Goal: Find contact information: Find contact information

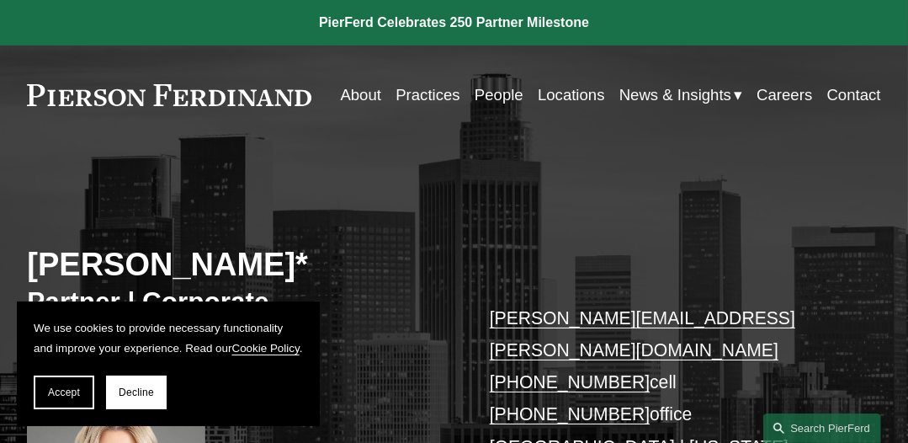
click at [858, 90] on link "Contact" at bounding box center [854, 94] width 54 height 31
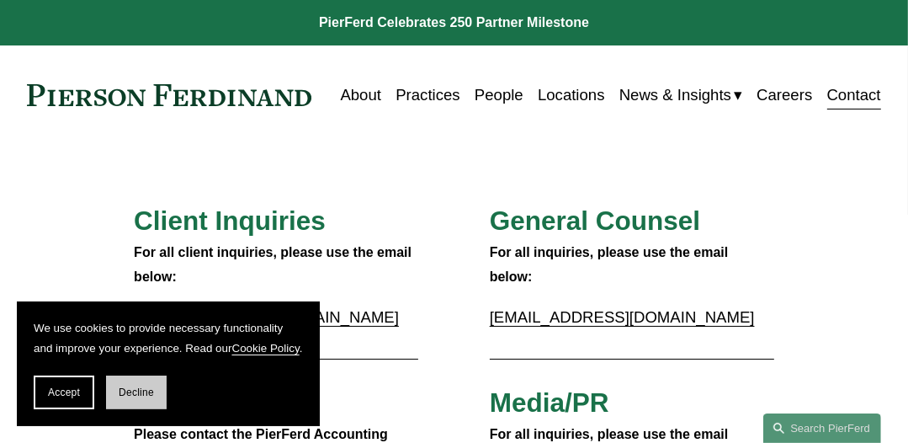
click at [131, 397] on span "Decline" at bounding box center [136, 392] width 35 height 12
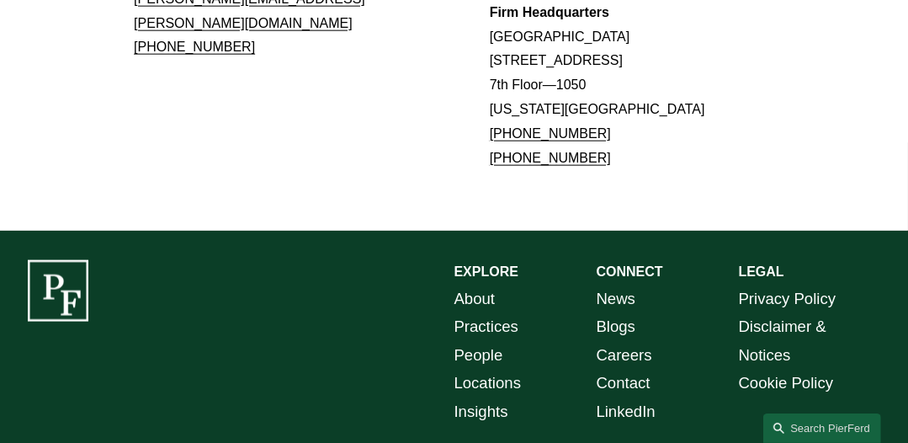
scroll to position [1622, 0]
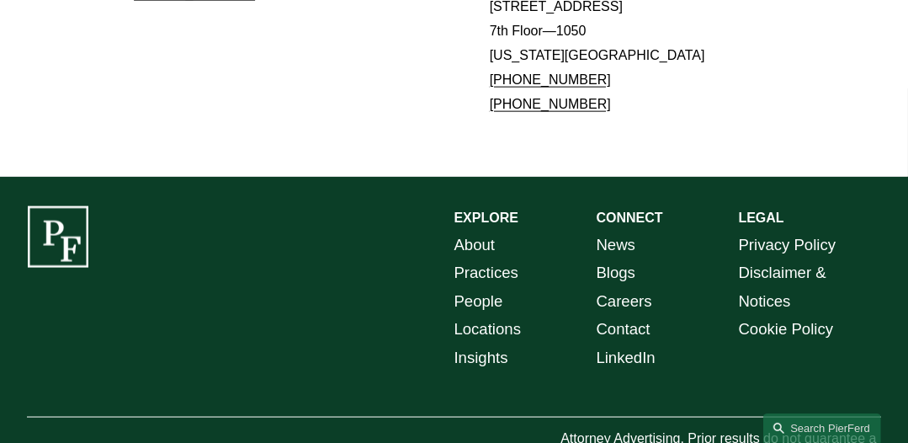
click at [631, 315] on link "Contact" at bounding box center [624, 329] width 54 height 28
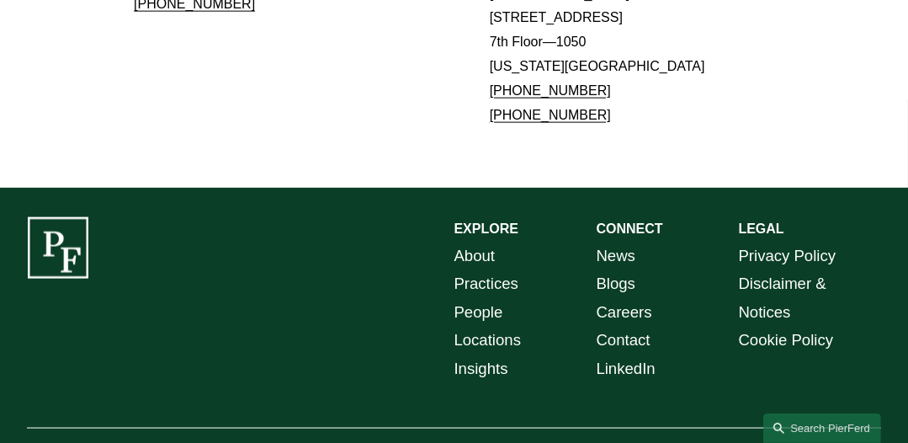
scroll to position [1622, 0]
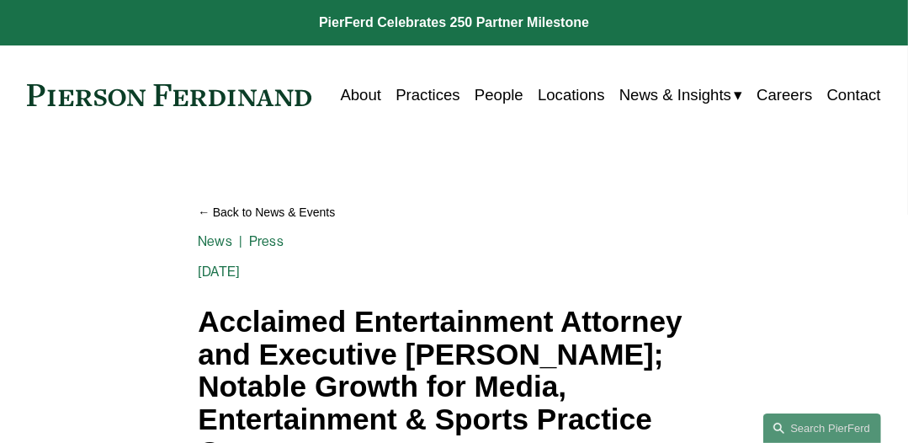
click at [845, 92] on link "Contact" at bounding box center [854, 94] width 54 height 31
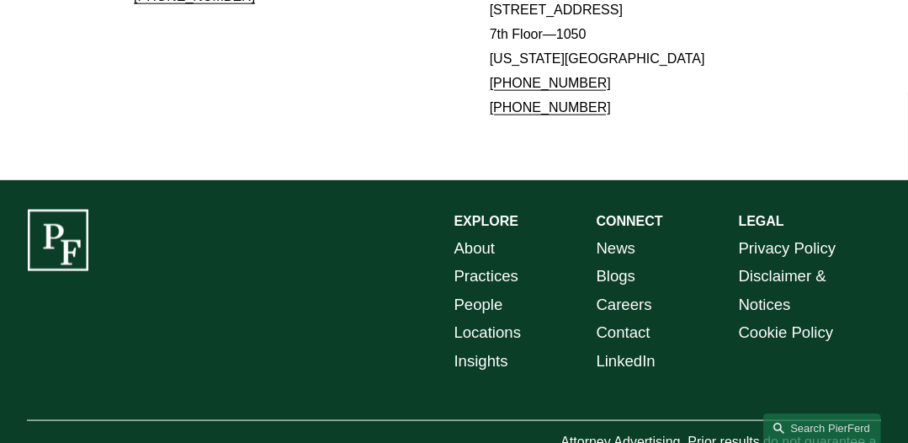
scroll to position [1622, 0]
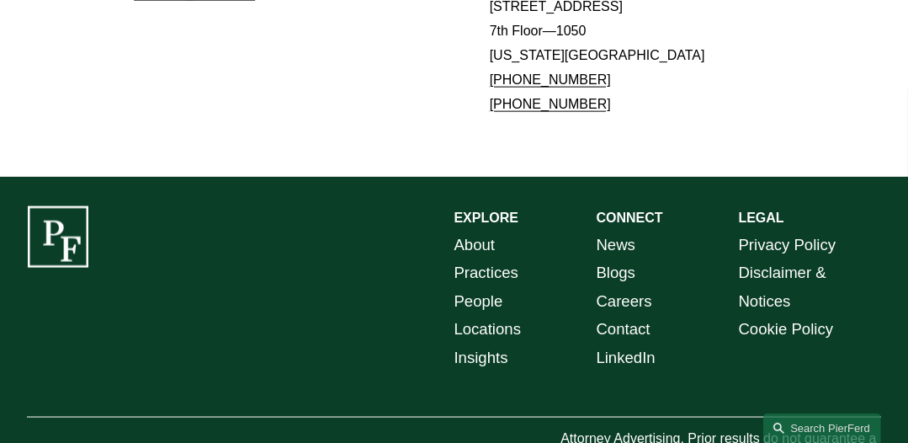
click at [613, 315] on link "Contact" at bounding box center [624, 329] width 54 height 28
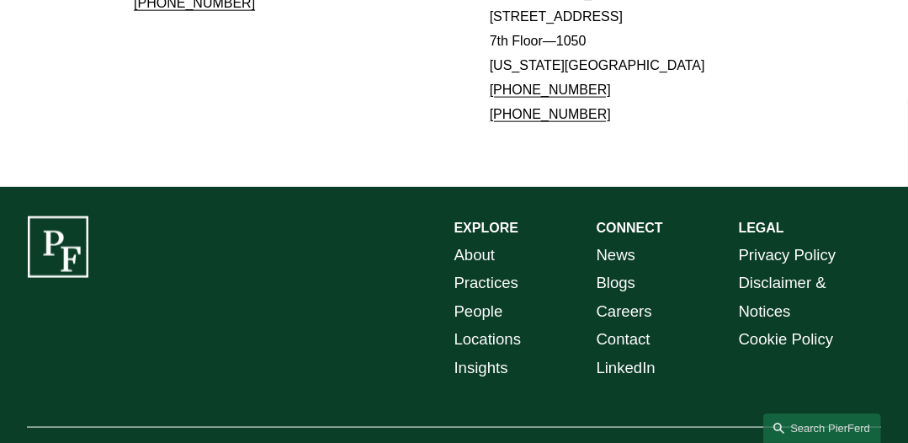
scroll to position [1622, 0]
